Goal: Transaction & Acquisition: Download file/media

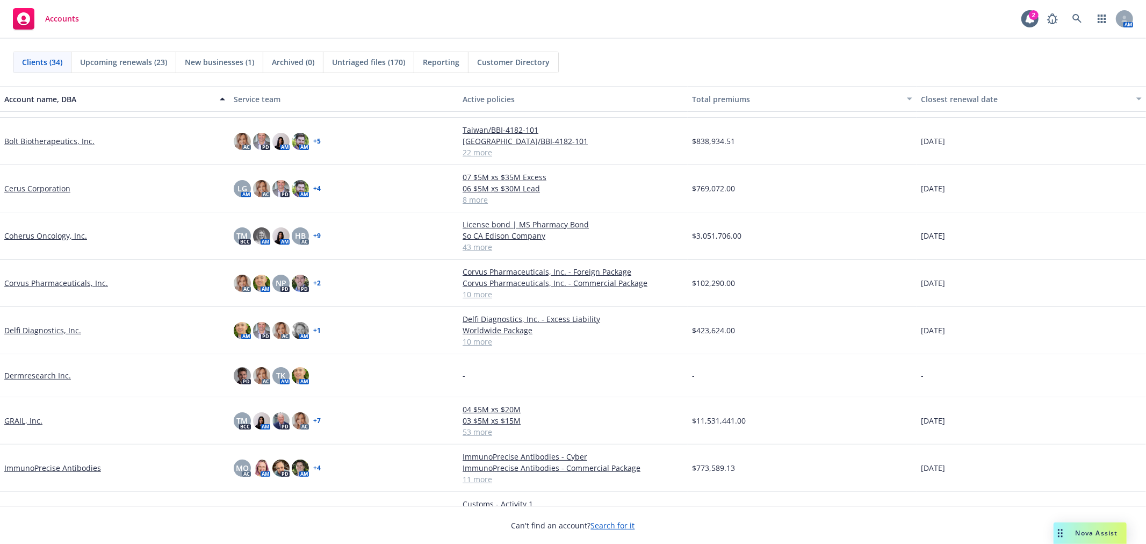
scroll to position [60, 0]
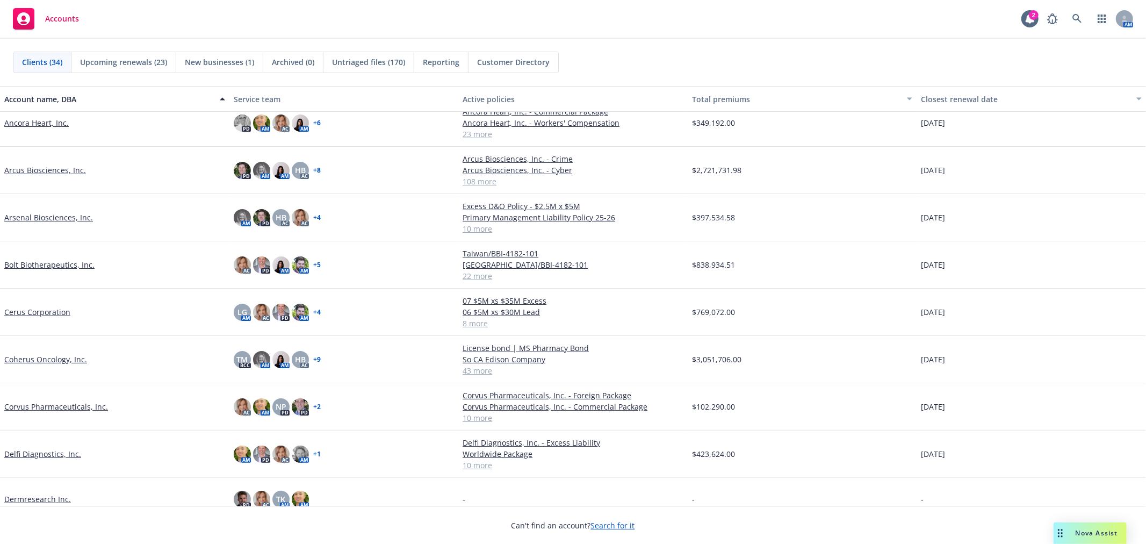
drag, startPoint x: 40, startPoint y: 169, endPoint x: 74, endPoint y: 173, distance: 33.6
click at [40, 169] on link "Arcus Biosciences, Inc." at bounding box center [45, 169] width 82 height 11
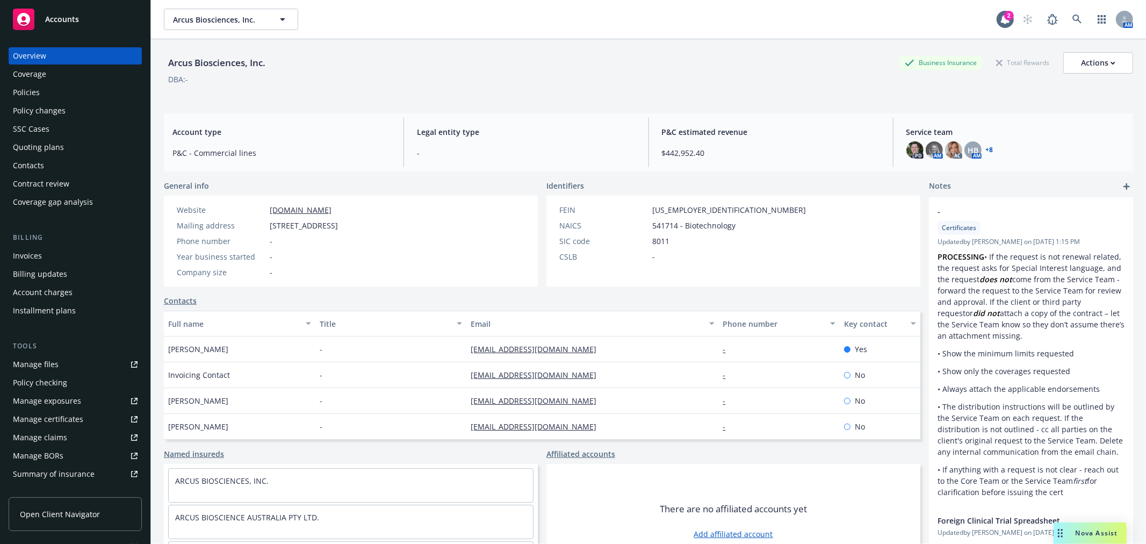
click at [37, 87] on div "Policies" at bounding box center [26, 92] width 27 height 17
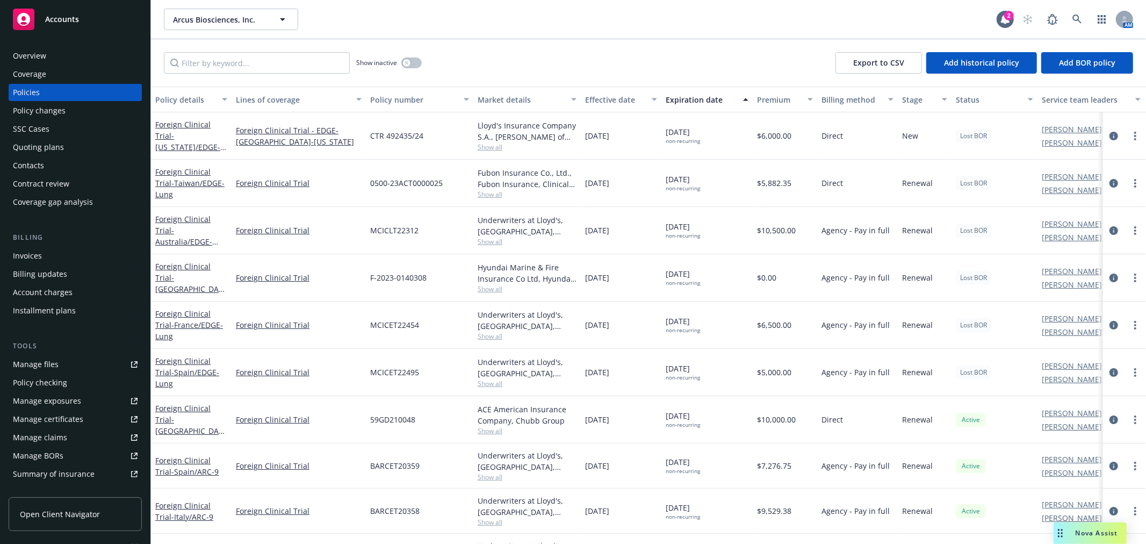
click at [47, 250] on div "Invoices" at bounding box center [75, 255] width 125 height 17
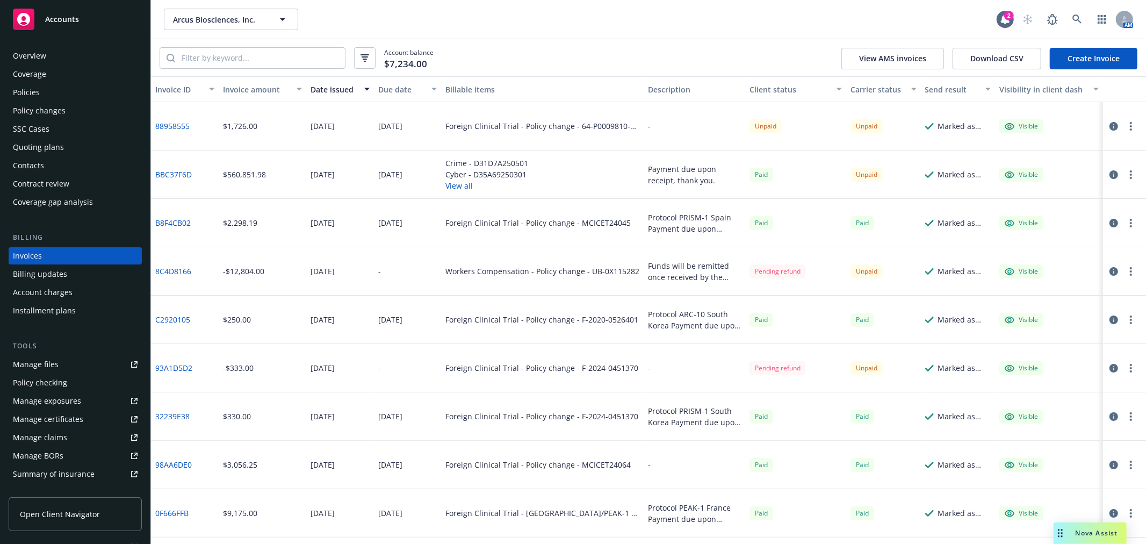
click at [179, 124] on link "88958555" at bounding box center [172, 125] width 34 height 11
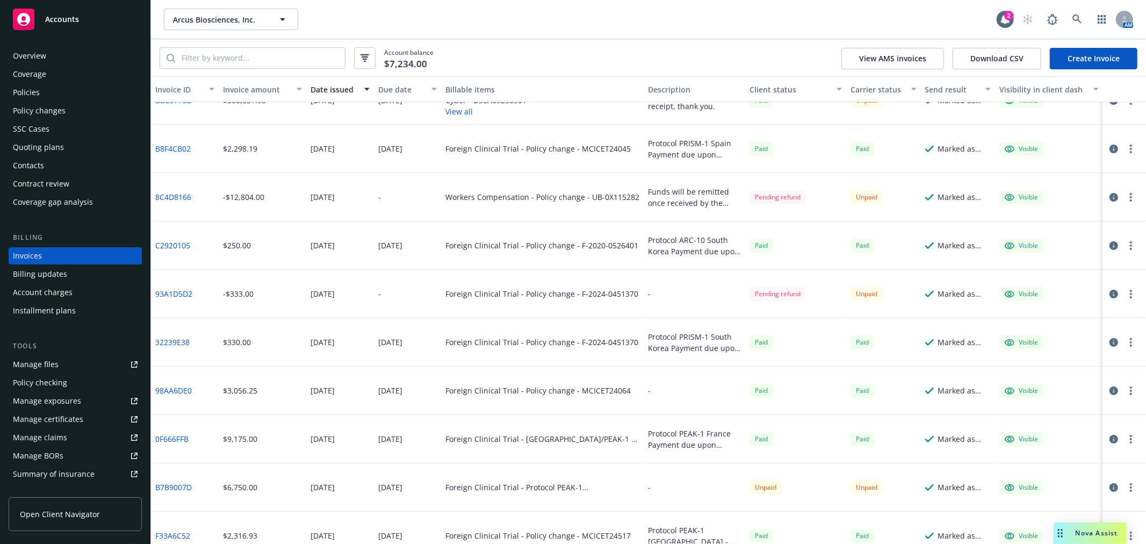
scroll to position [179, 0]
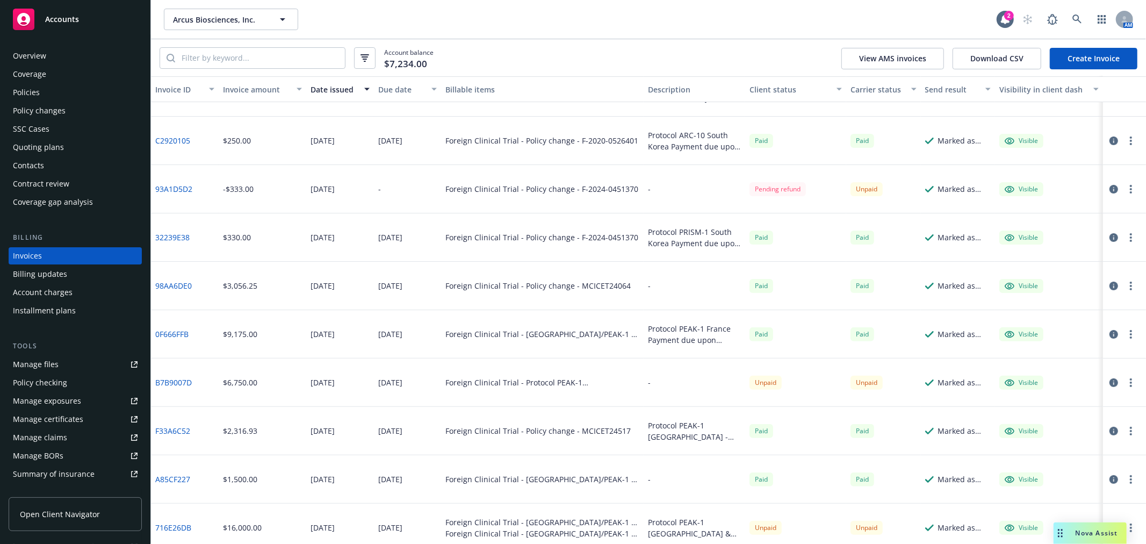
click at [173, 382] on link "B7B9007D" at bounding box center [173, 382] width 37 height 11
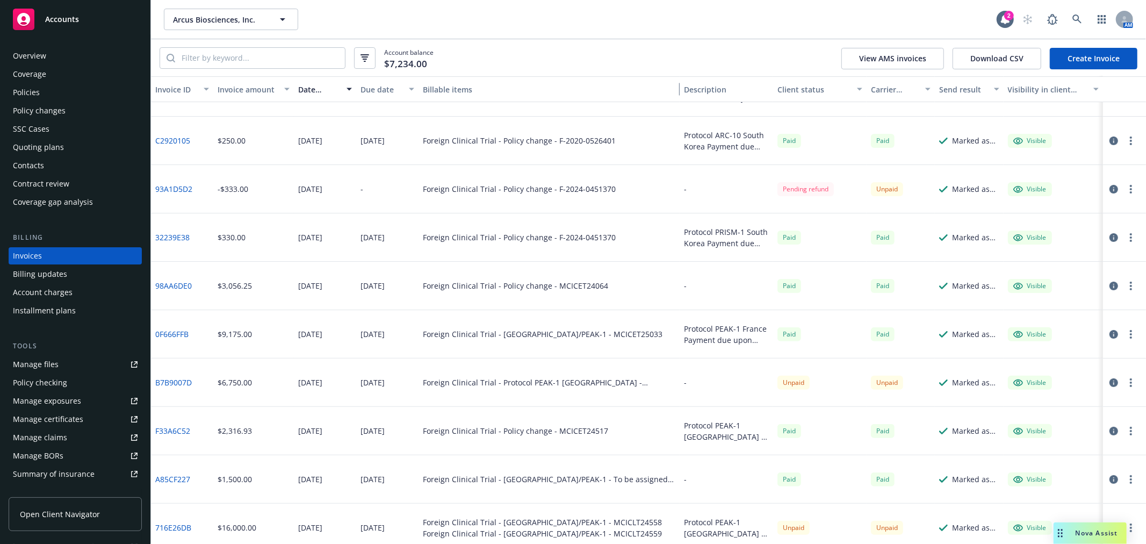
drag, startPoint x: 638, startPoint y: 90, endPoint x: 713, endPoint y: 92, distance: 75.2
click at [713, 92] on div "Invoice ID Invoice amount Date issued Due date Billable items Description Clien…" at bounding box center [648, 89] width 995 height 26
drag, startPoint x: 585, startPoint y: 382, endPoint x: 525, endPoint y: 385, distance: 60.8
click at [525, 385] on div "Foreign Clinical Trial - Protocol PEAK-1 Romania - MCICET25034" at bounding box center [550, 382] width 262 height 11
copy div "PEAK-1 Romania"
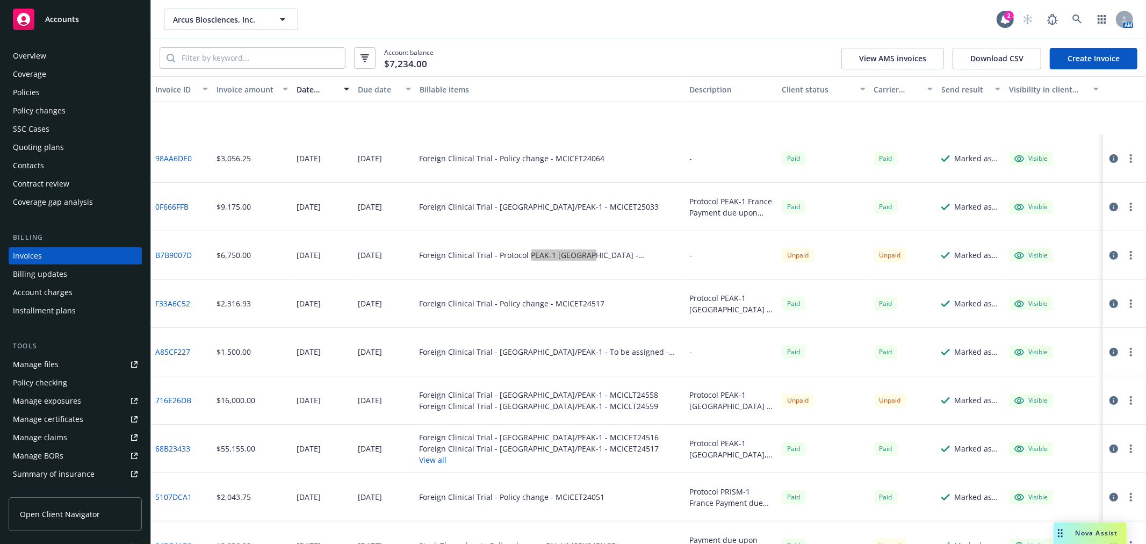
scroll to position [417, 0]
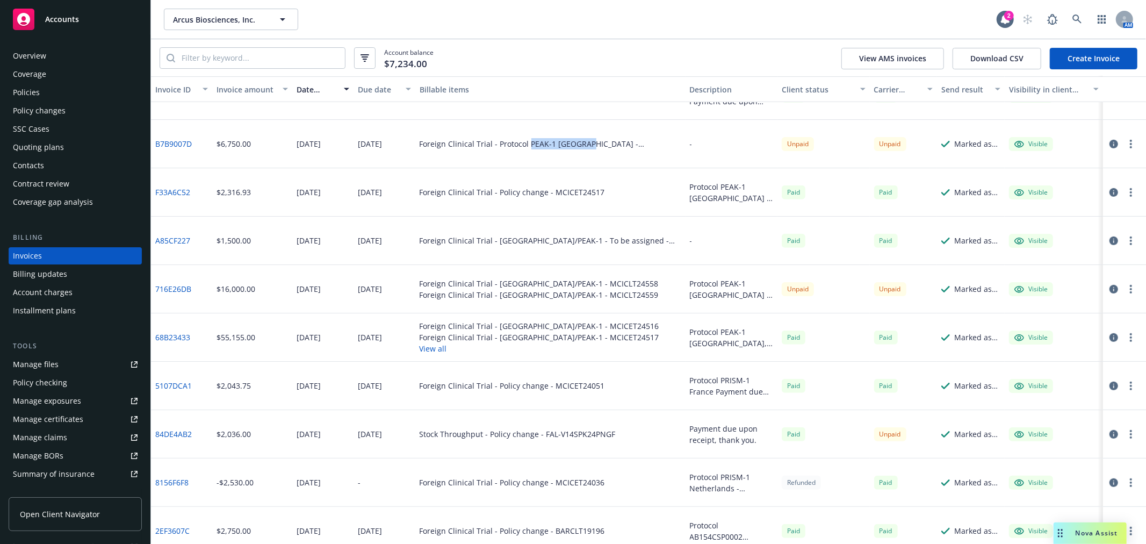
click at [163, 286] on link "716E26DB" at bounding box center [173, 288] width 36 height 11
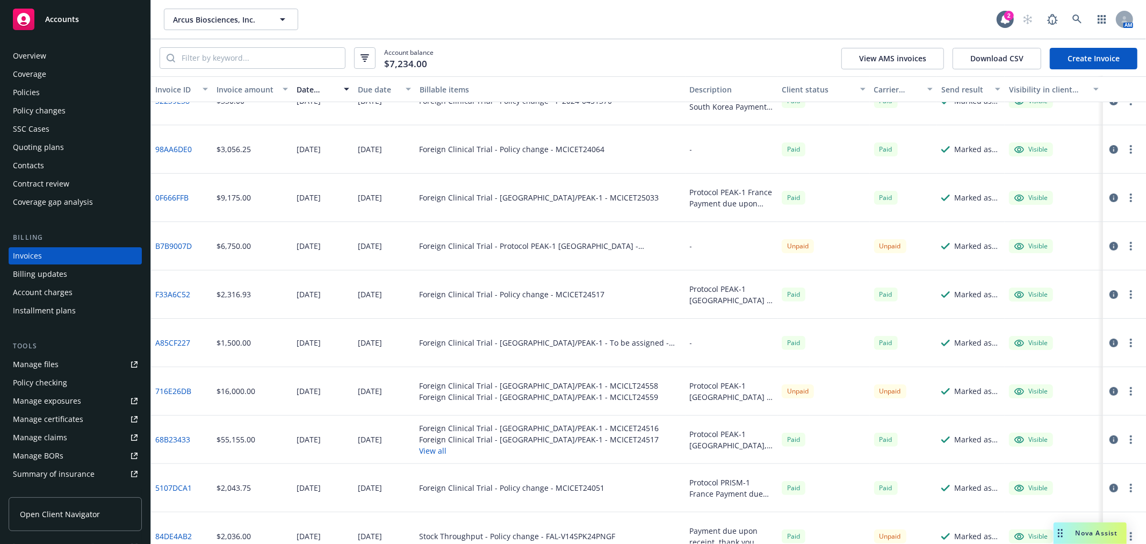
scroll to position [0, 0]
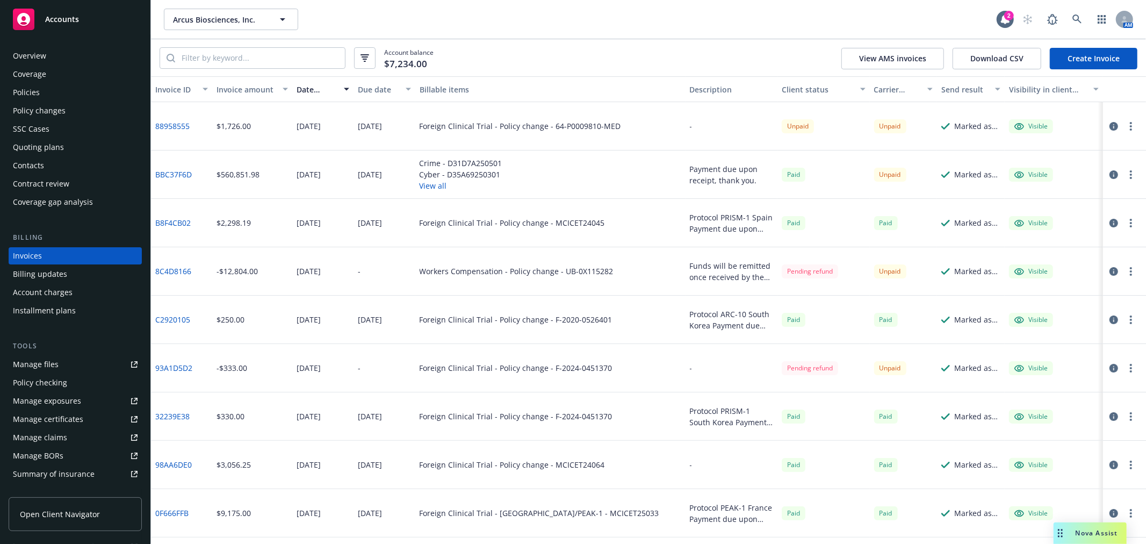
click at [505, 31] on div "Arcus Biosciences, Inc. Arcus Biosciences, Inc. 2 AM" at bounding box center [648, 19] width 995 height 39
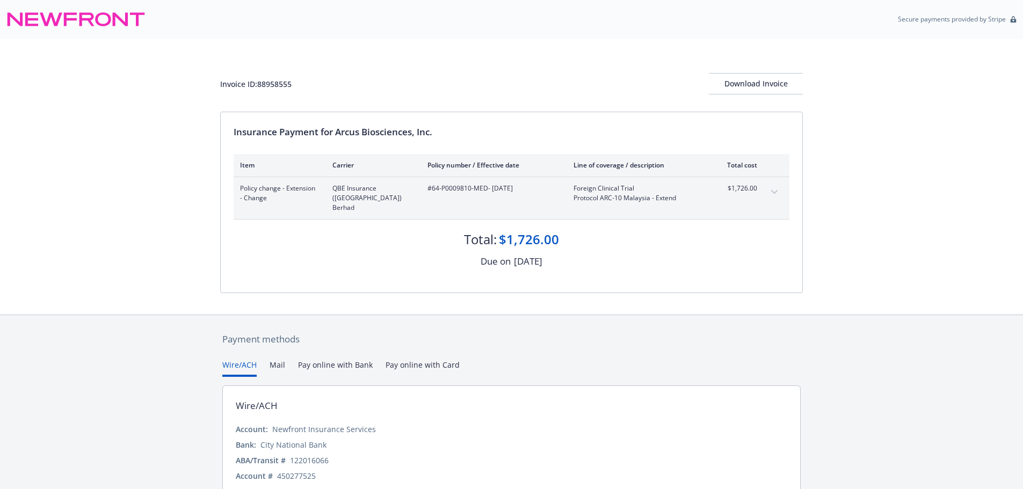
drag, startPoint x: 678, startPoint y: 200, endPoint x: 563, endPoint y: 197, distance: 114.4
click at [563, 197] on div "Policy change - Extension - Change QBE Insurance (Malaysia) Berhad #64-P0009810…" at bounding box center [498, 198] width 517 height 29
copy div "Foreign Clinical Trial Protocol ARC-10 Malaysia - Extend"
click at [762, 86] on div "Download Invoice" at bounding box center [756, 84] width 94 height 20
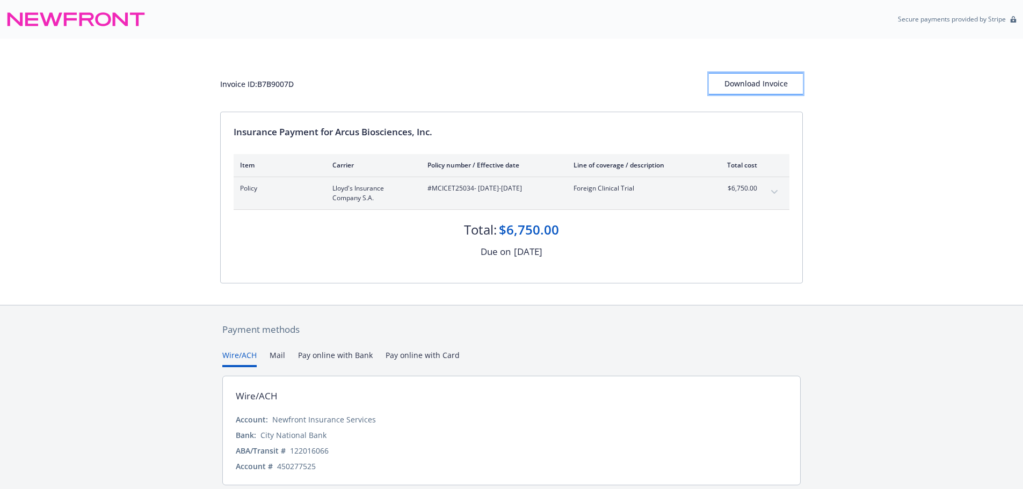
click at [743, 87] on div "Download Invoice" at bounding box center [756, 84] width 94 height 20
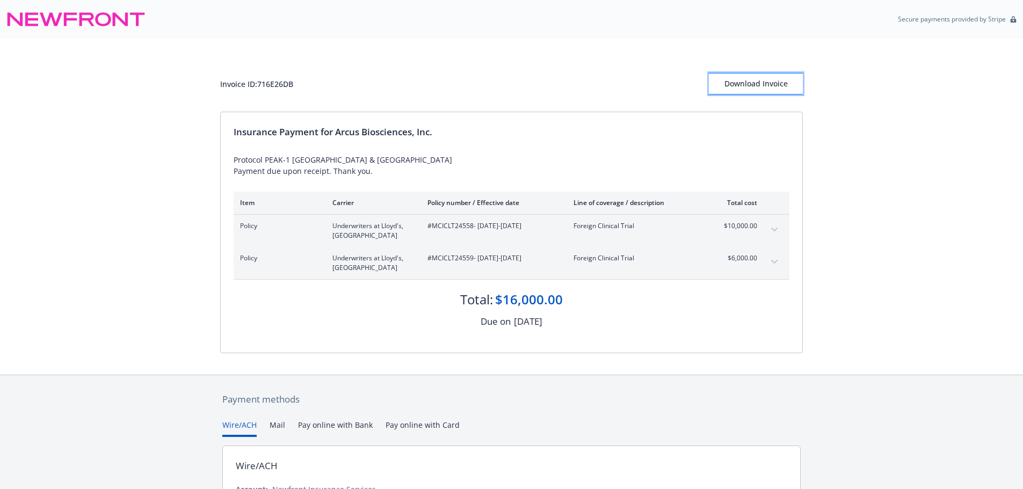
click at [754, 84] on div "Download Invoice" at bounding box center [756, 84] width 94 height 20
